Goal: Entertainment & Leisure: Consume media (video, audio)

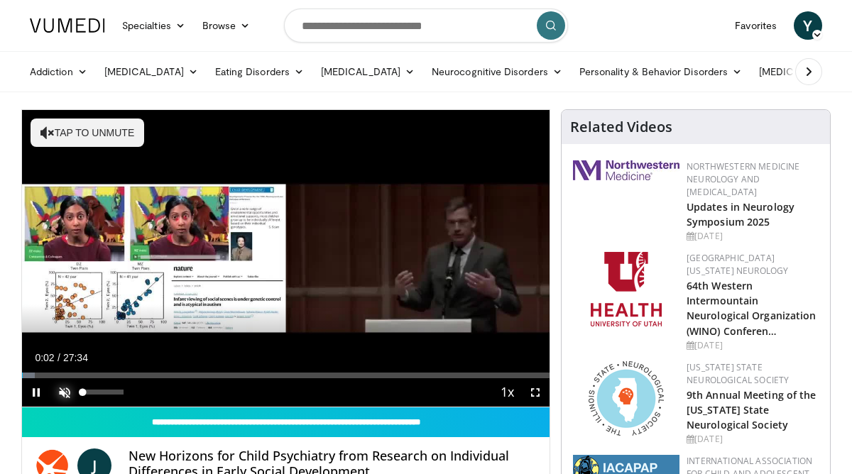
click at [63, 390] on span "Video Player" at bounding box center [64, 392] width 28 height 28
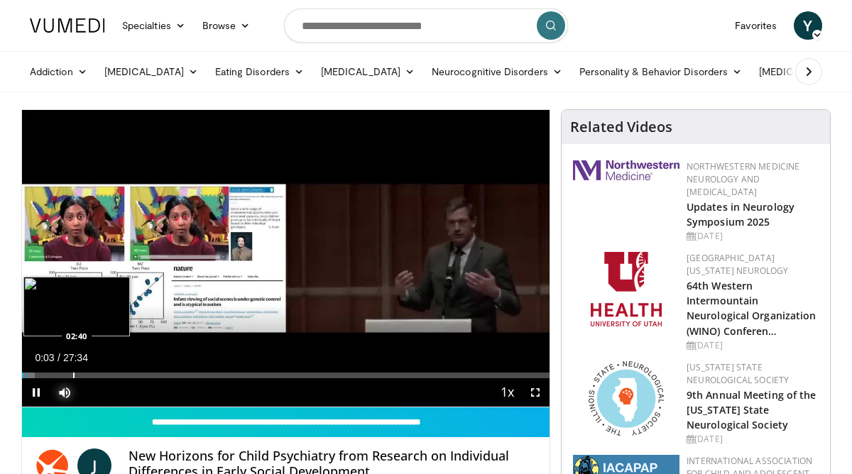
click at [73, 374] on div "Progress Bar" at bounding box center [73, 376] width 1 height 6
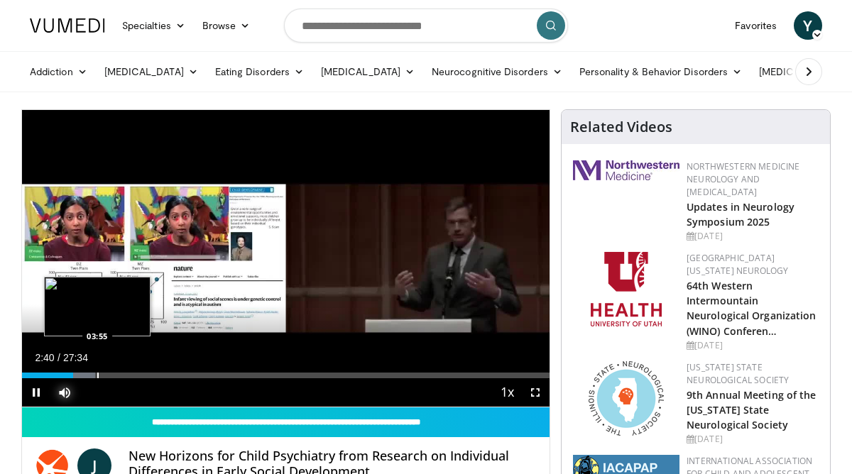
click at [97, 373] on div "Progress Bar" at bounding box center [97, 376] width 1 height 6
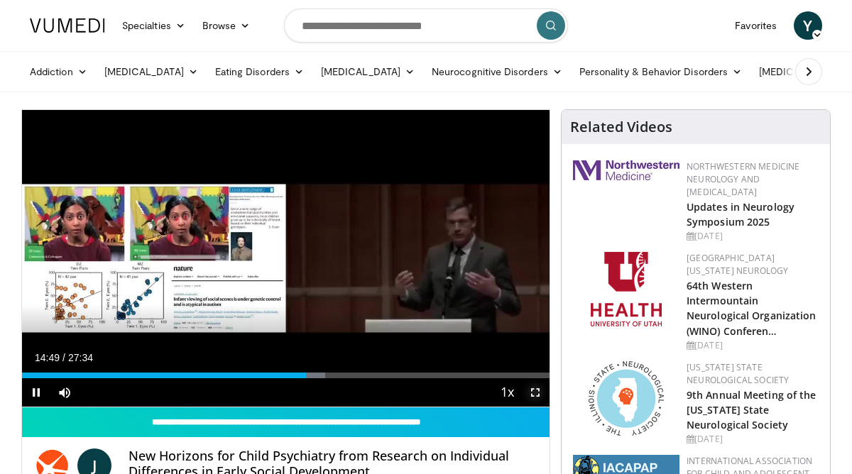
click at [532, 396] on span "Video Player" at bounding box center [535, 392] width 28 height 28
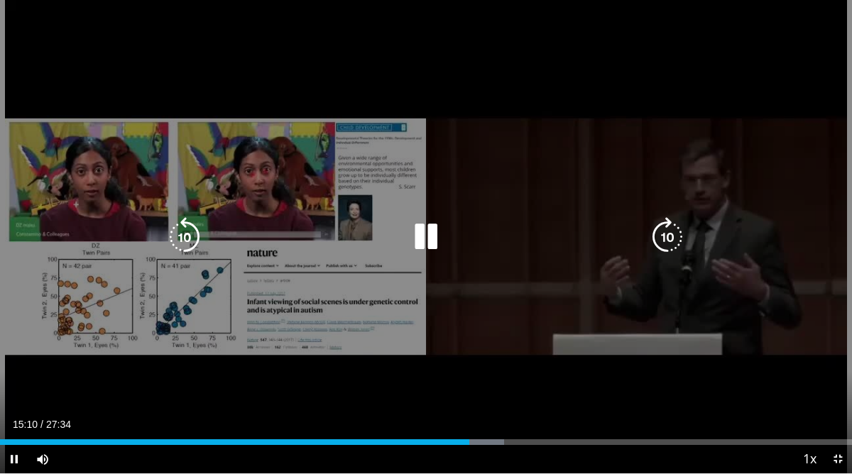
click at [386, 28] on div "10 seconds Tap to unmute" at bounding box center [426, 236] width 852 height 473
click at [432, 226] on icon "Video Player" at bounding box center [426, 237] width 40 height 40
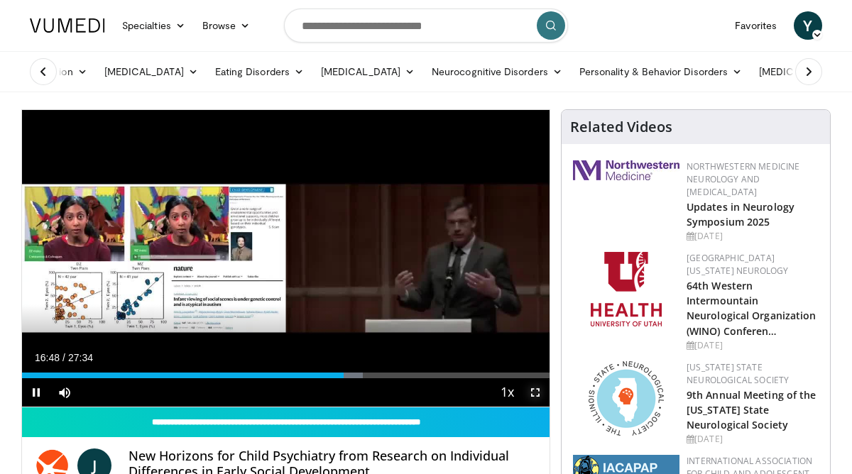
click at [533, 398] on span "Video Player" at bounding box center [535, 392] width 28 height 28
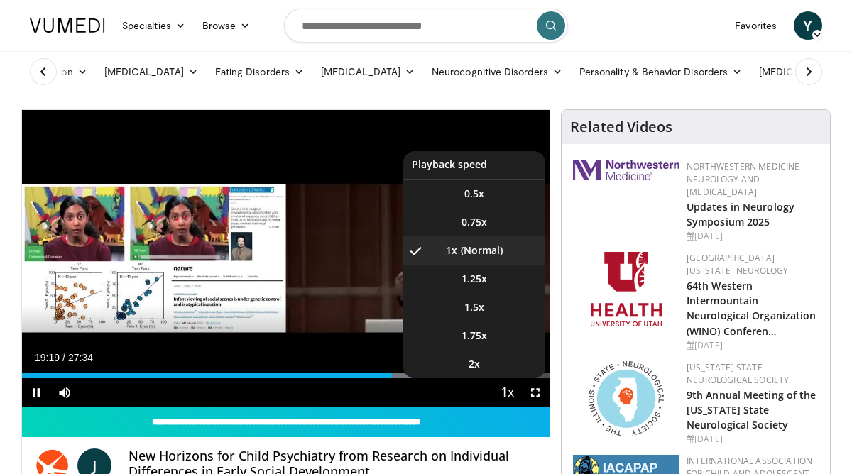
click at [508, 392] on span "Video Player" at bounding box center [507, 393] width 20 height 28
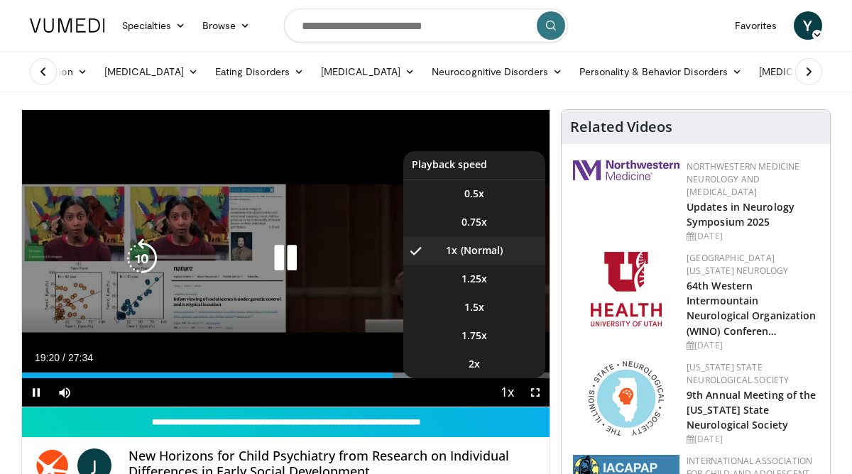
click at [508, 393] on span "Video Player" at bounding box center [507, 393] width 20 height 28
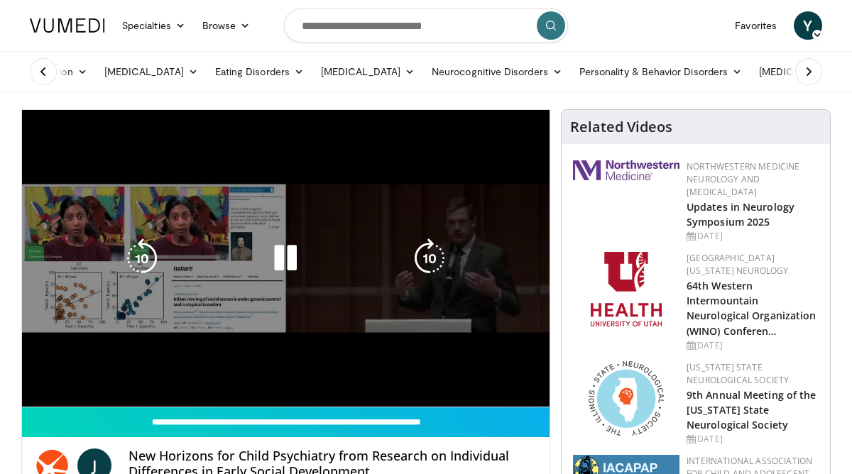
click at [508, 393] on video-js "**********" at bounding box center [285, 258] width 527 height 297
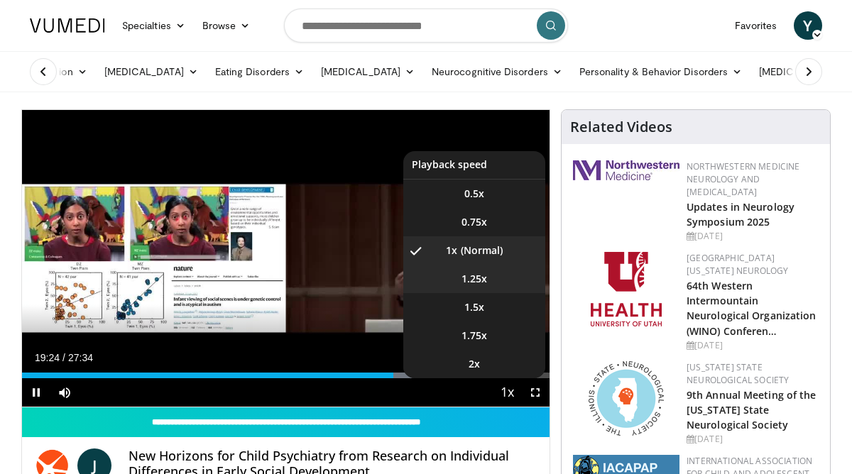
click at [485, 278] on span "1.25x" at bounding box center [474, 279] width 26 height 14
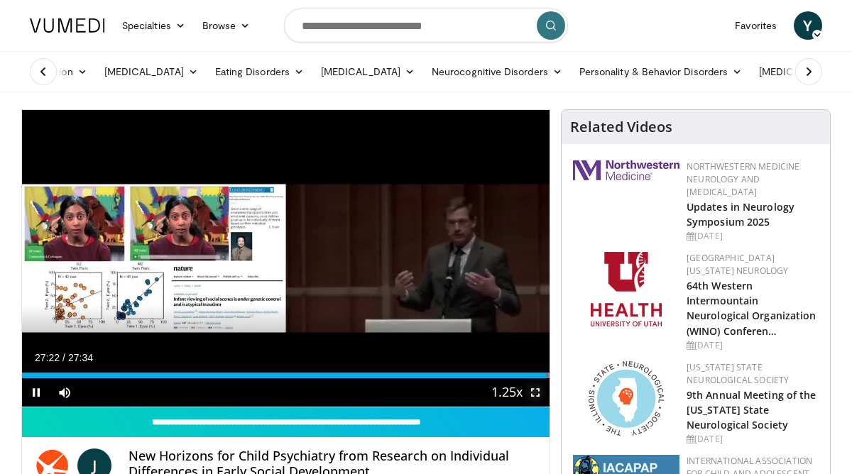
click at [535, 392] on span "Video Player" at bounding box center [535, 392] width 28 height 28
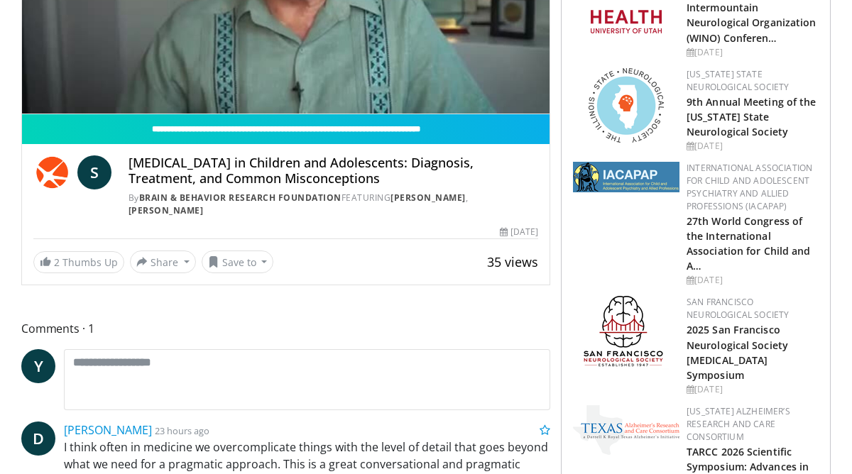
scroll to position [303, 0]
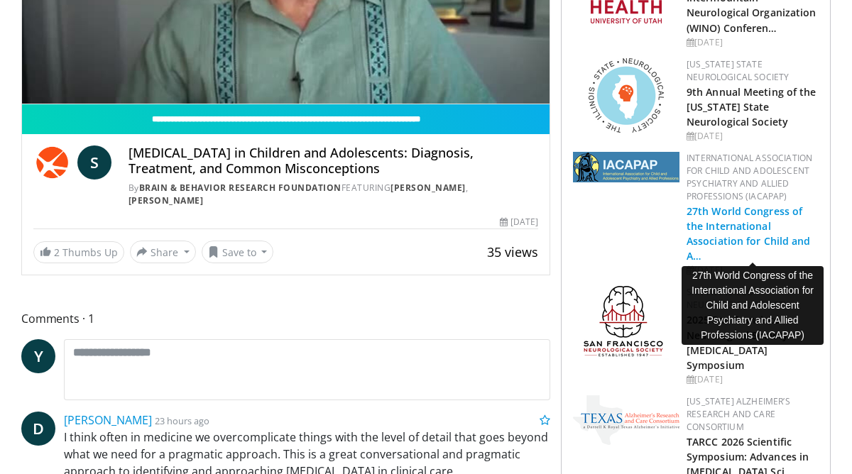
click at [738, 236] on link "27th World Congress of the International Association for Child and A…" at bounding box center [748, 233] width 124 height 58
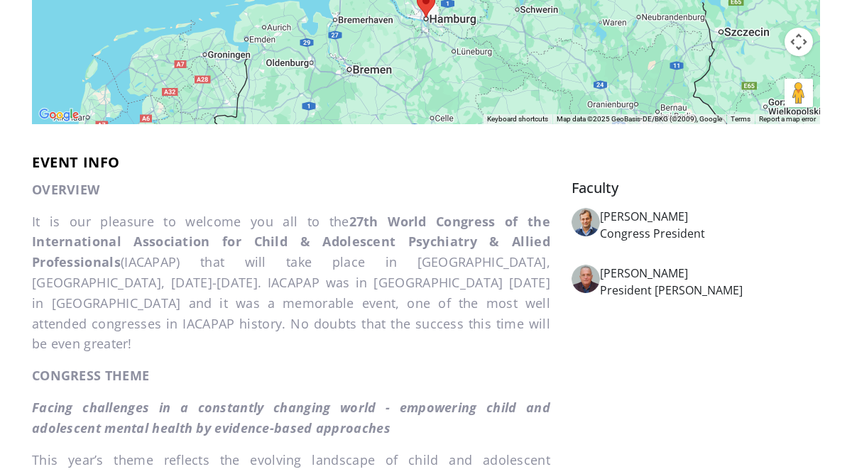
scroll to position [818, 0]
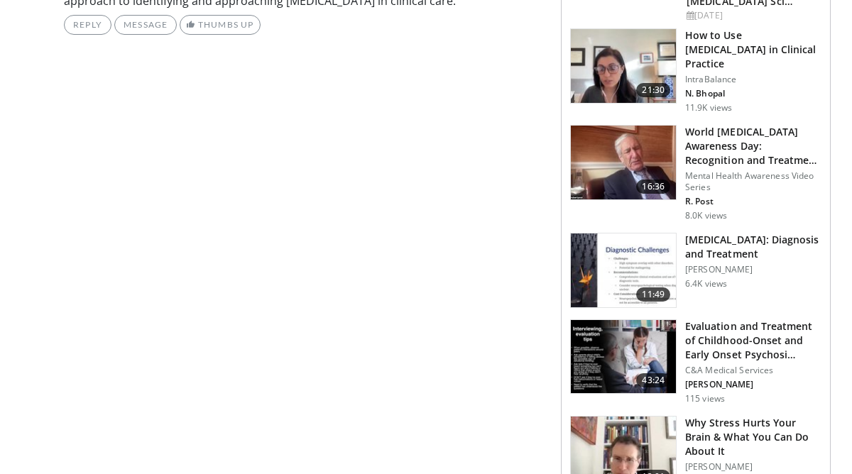
scroll to position [783, 0]
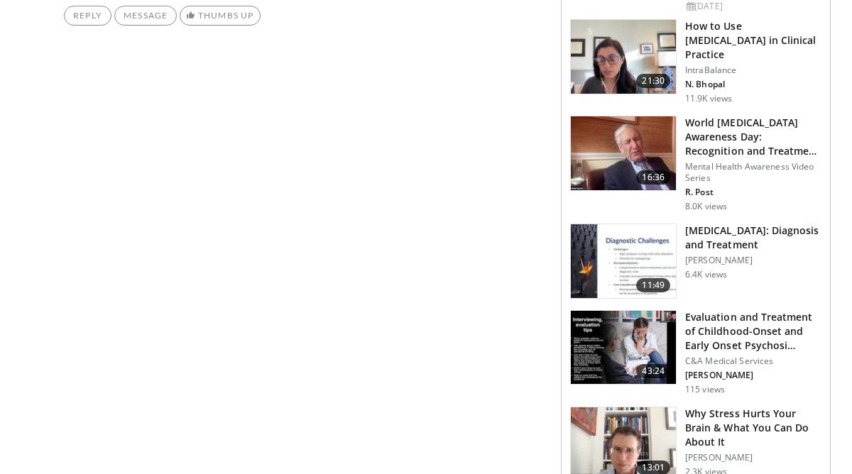
click at [743, 224] on h3 "[MEDICAL_DATA]: Diagnosis and Treatment" at bounding box center [753, 238] width 136 height 28
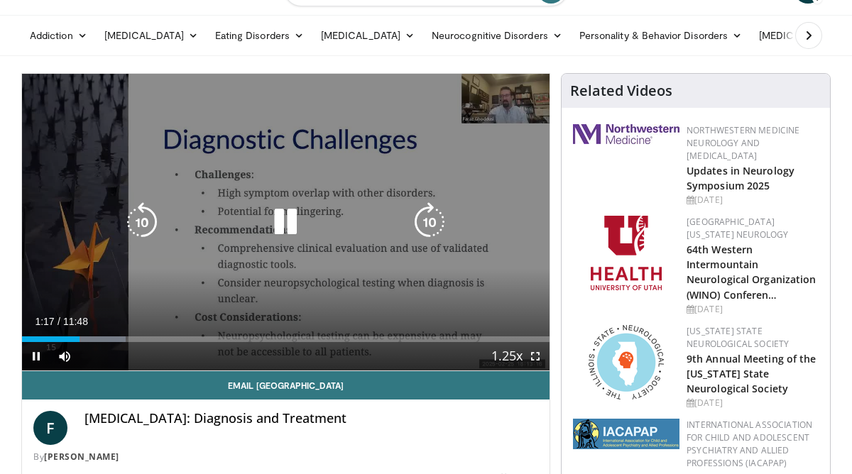
scroll to position [23, 0]
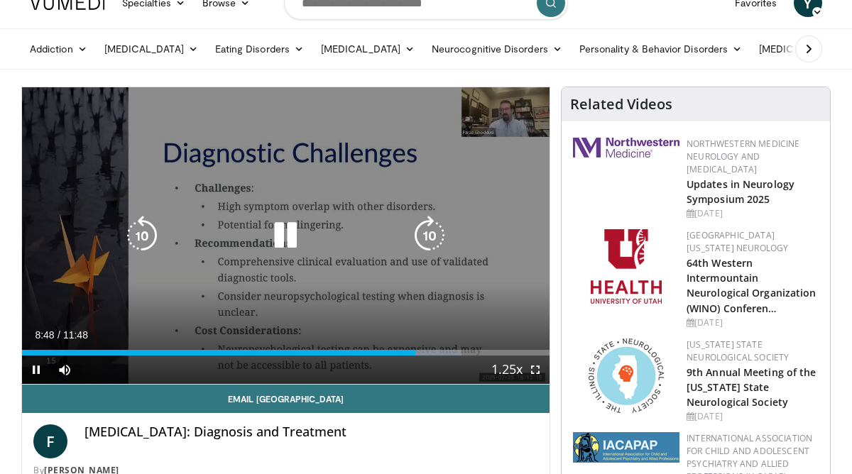
click at [283, 246] on icon "Video Player" at bounding box center [285, 236] width 40 height 40
